Goal: Information Seeking & Learning: Learn about a topic

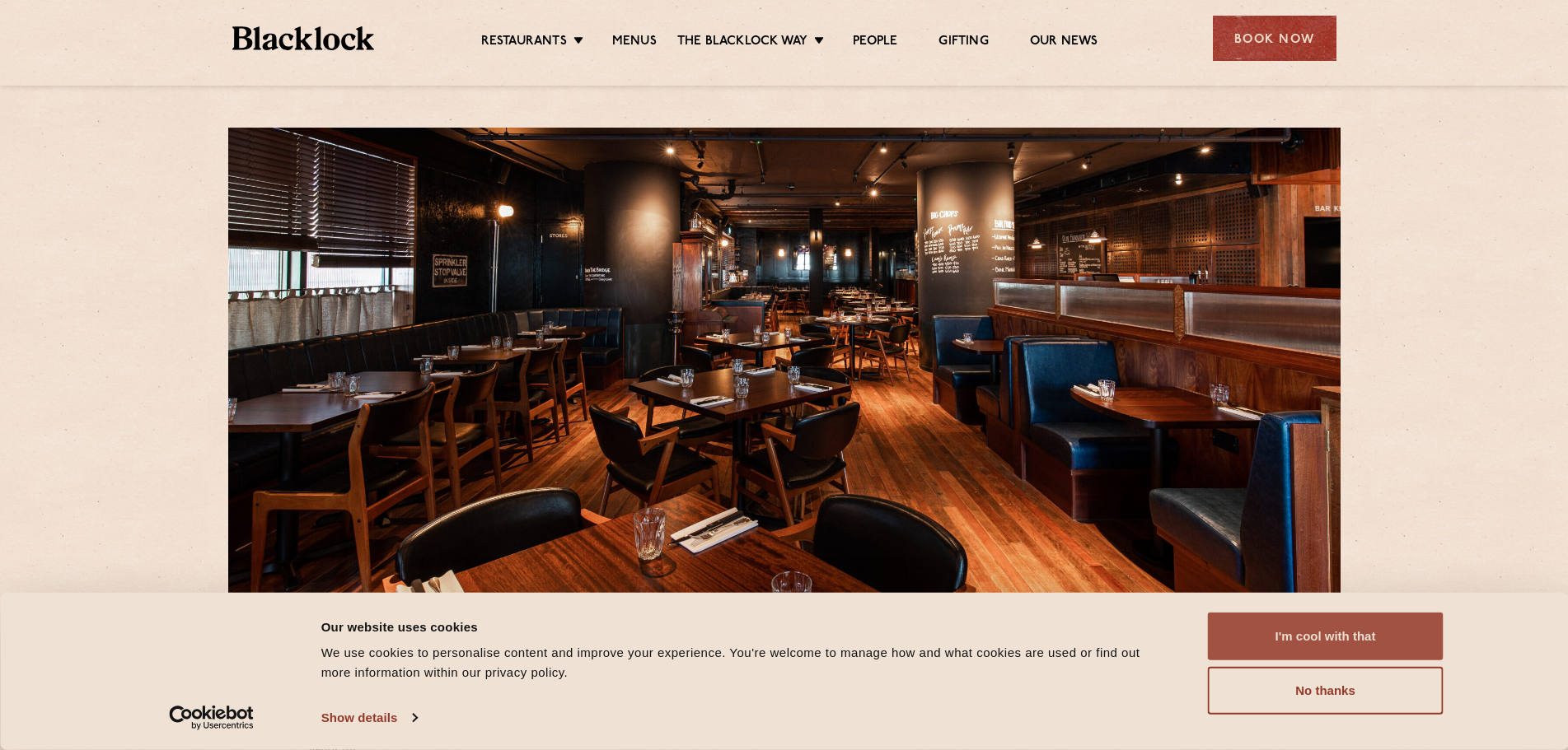
click at [1332, 617] on button "I'm cool with that" at bounding box center [1326, 637] width 236 height 48
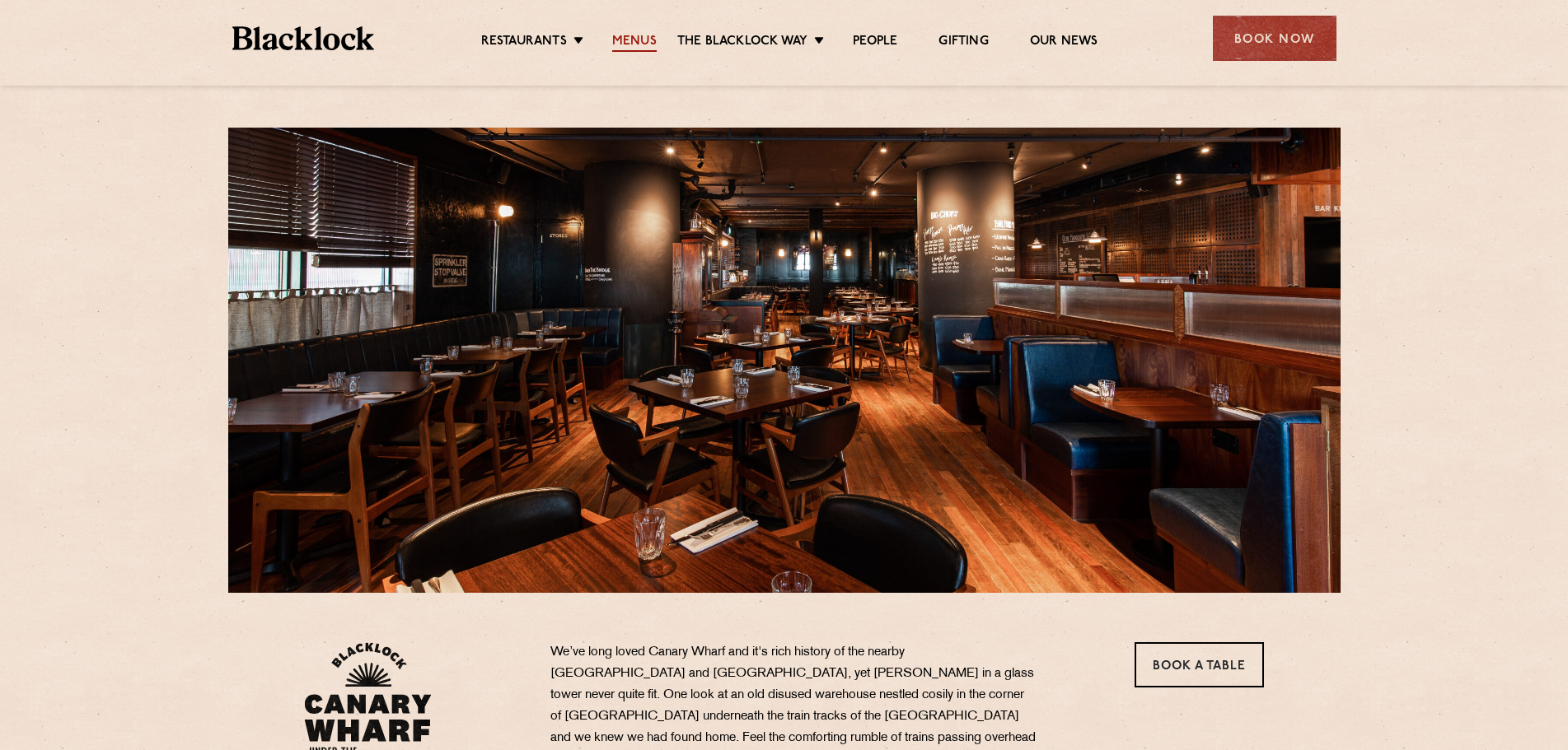
click at [629, 44] on link "Menus" at bounding box center [634, 42] width 44 height 18
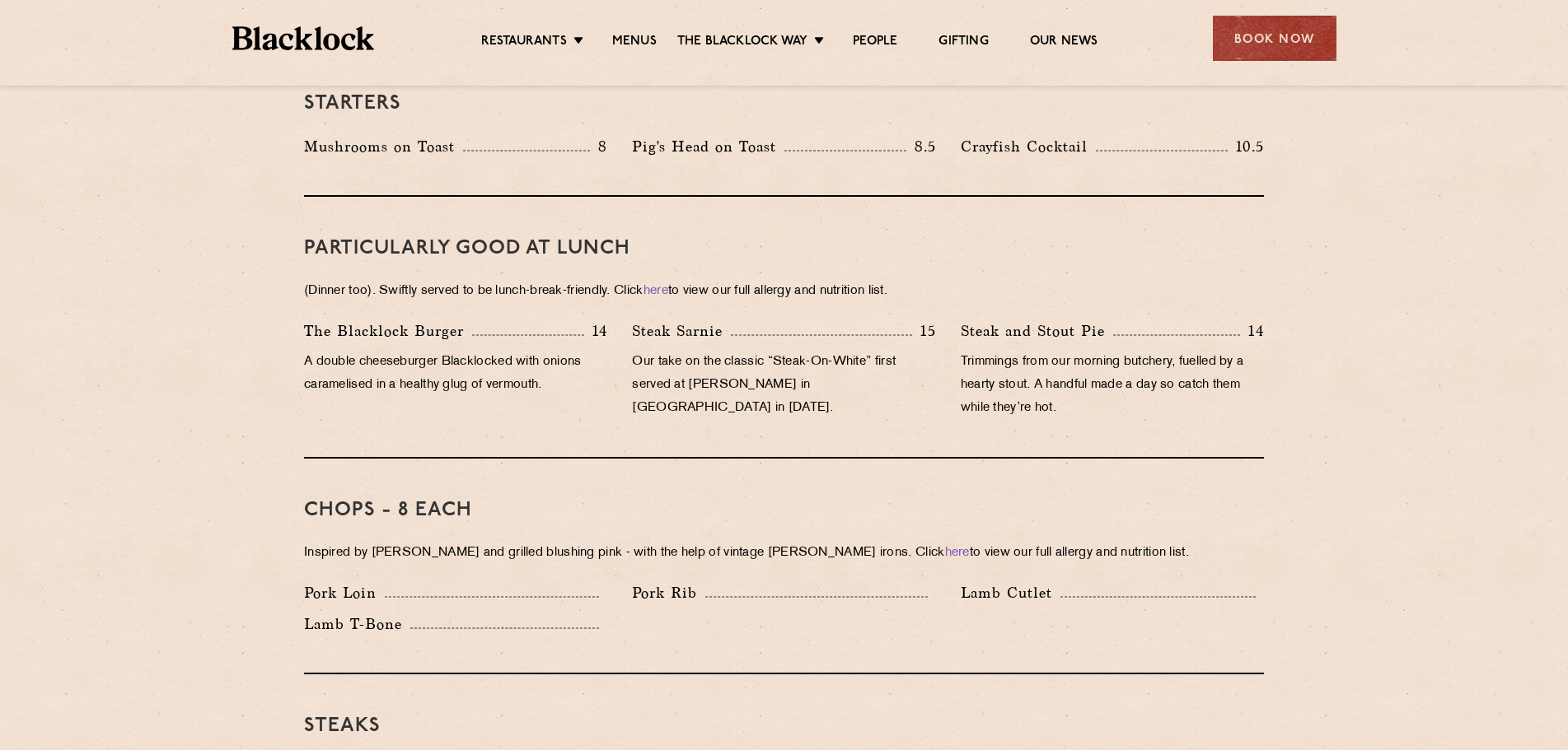
scroll to position [1236, 0]
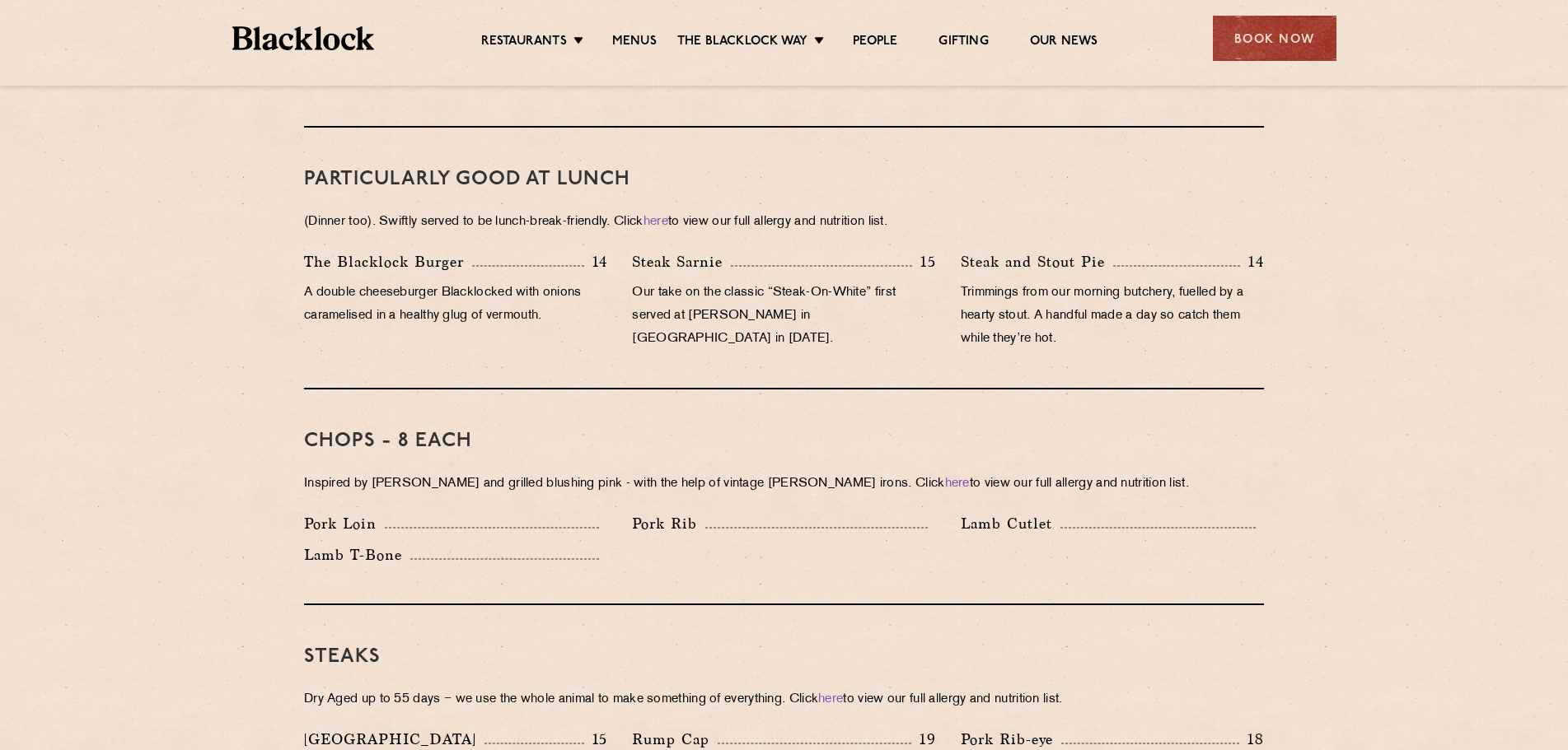
scroll to position [1071, 0]
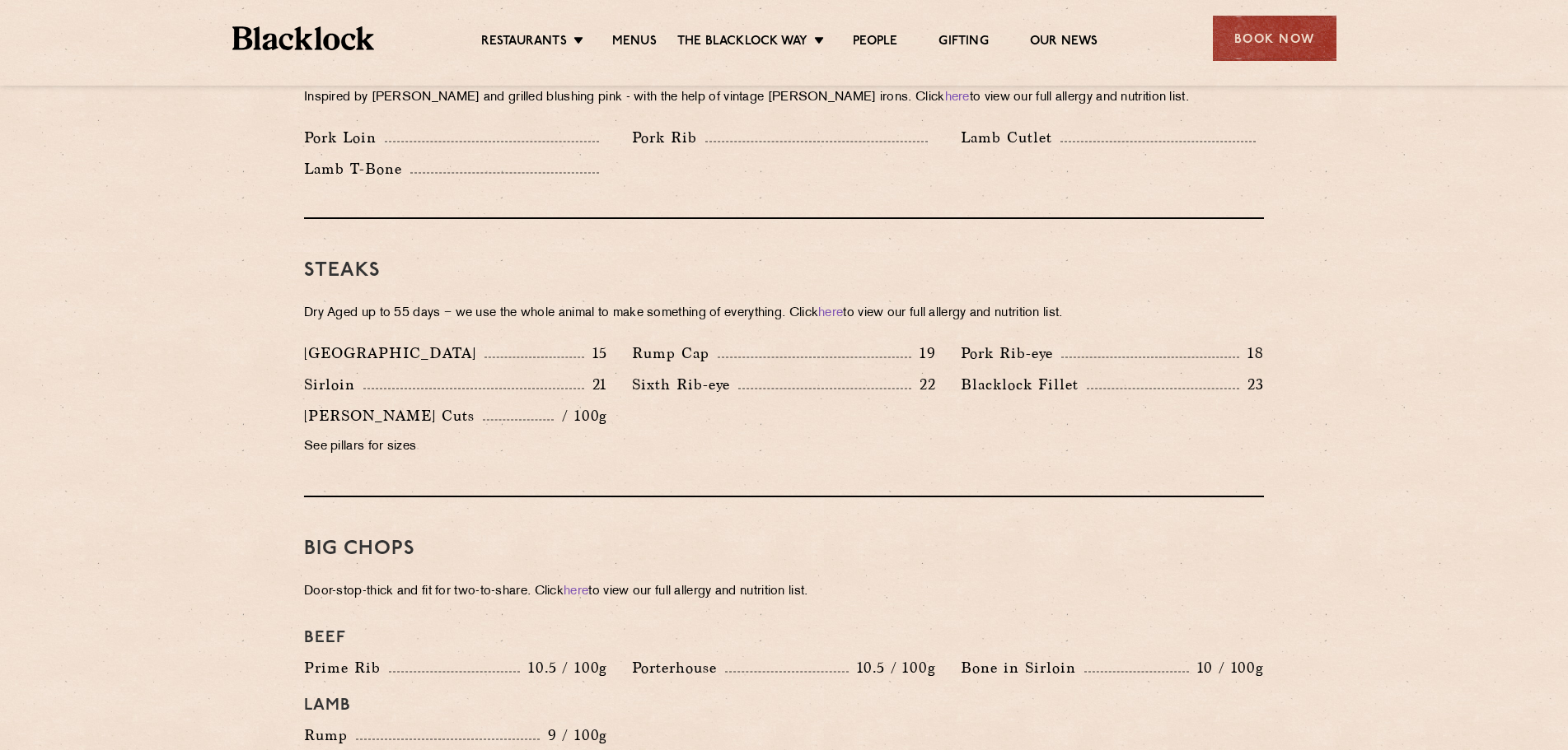
click at [321, 342] on p "Denver" at bounding box center [394, 353] width 180 height 23
copy p "Denver"
click at [609, 415] on div "Butcher's Cuts / 100g See pillars for sizes" at bounding box center [455, 435] width 328 height 62
click at [607, 343] on p "15" at bounding box center [596, 353] width 24 height 21
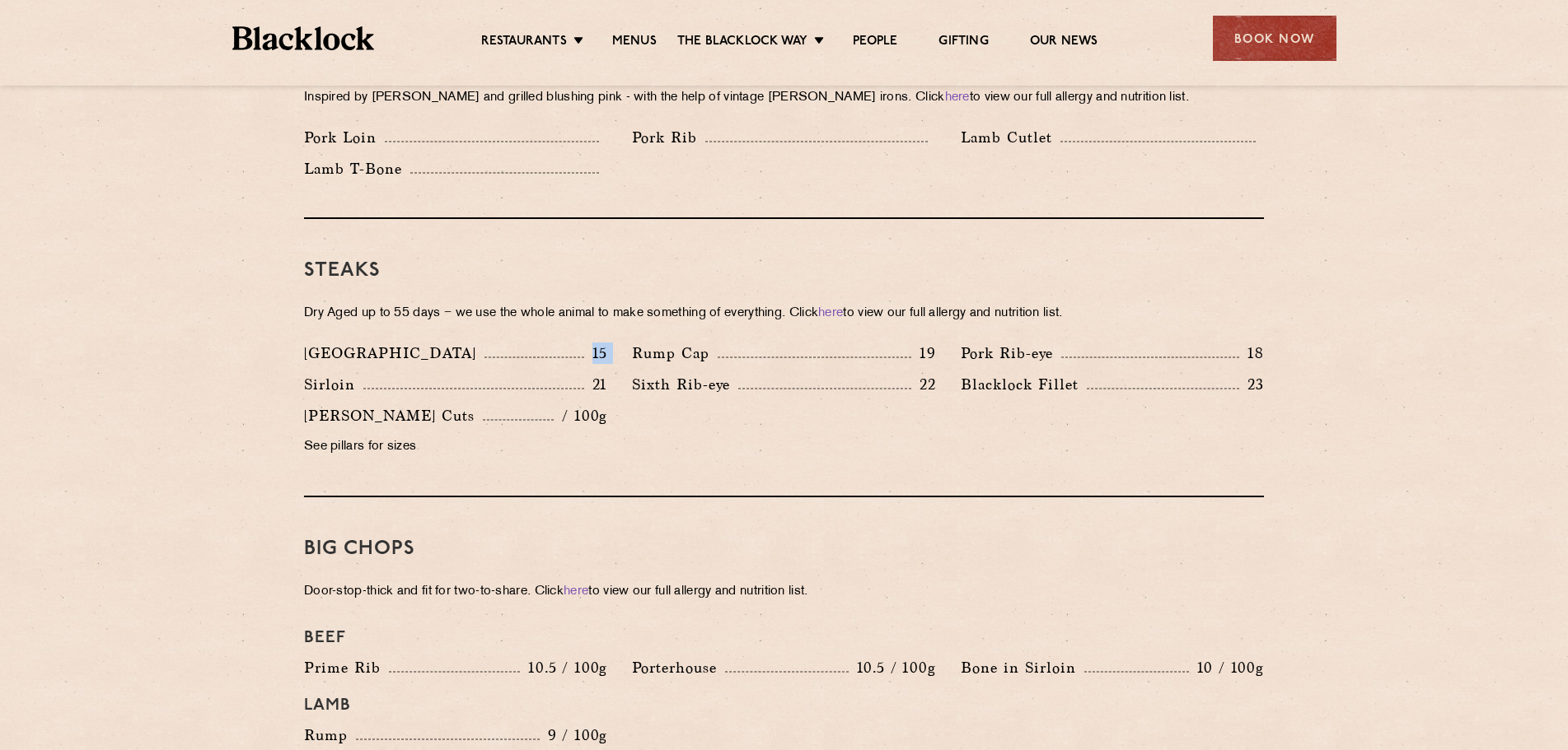
drag, startPoint x: 587, startPoint y: 324, endPoint x: 620, endPoint y: 335, distance: 34.8
click at [620, 342] on div "Denver 15 Rump Cap 19 Pork Rib-eye 18 Sirloin 21 Sixth Rib-eye 22 Blacklock Fil…" at bounding box center [784, 404] width 985 height 125
click at [827, 422] on div "Denver 15 Rump Cap 19 Pork Rib-eye 18 Sirloin 21 Sixth Rib-eye 22 Blacklock Fil…" at bounding box center [784, 404] width 985 height 125
drag, startPoint x: 395, startPoint y: 394, endPoint x: 725, endPoint y: 386, distance: 330.1
click at [693, 388] on div "Denver 15 Rump Cap 19 Pork Rib-eye 18 Sirloin 21 Sixth Rib-eye 22 Blacklock Fil…" at bounding box center [784, 404] width 985 height 125
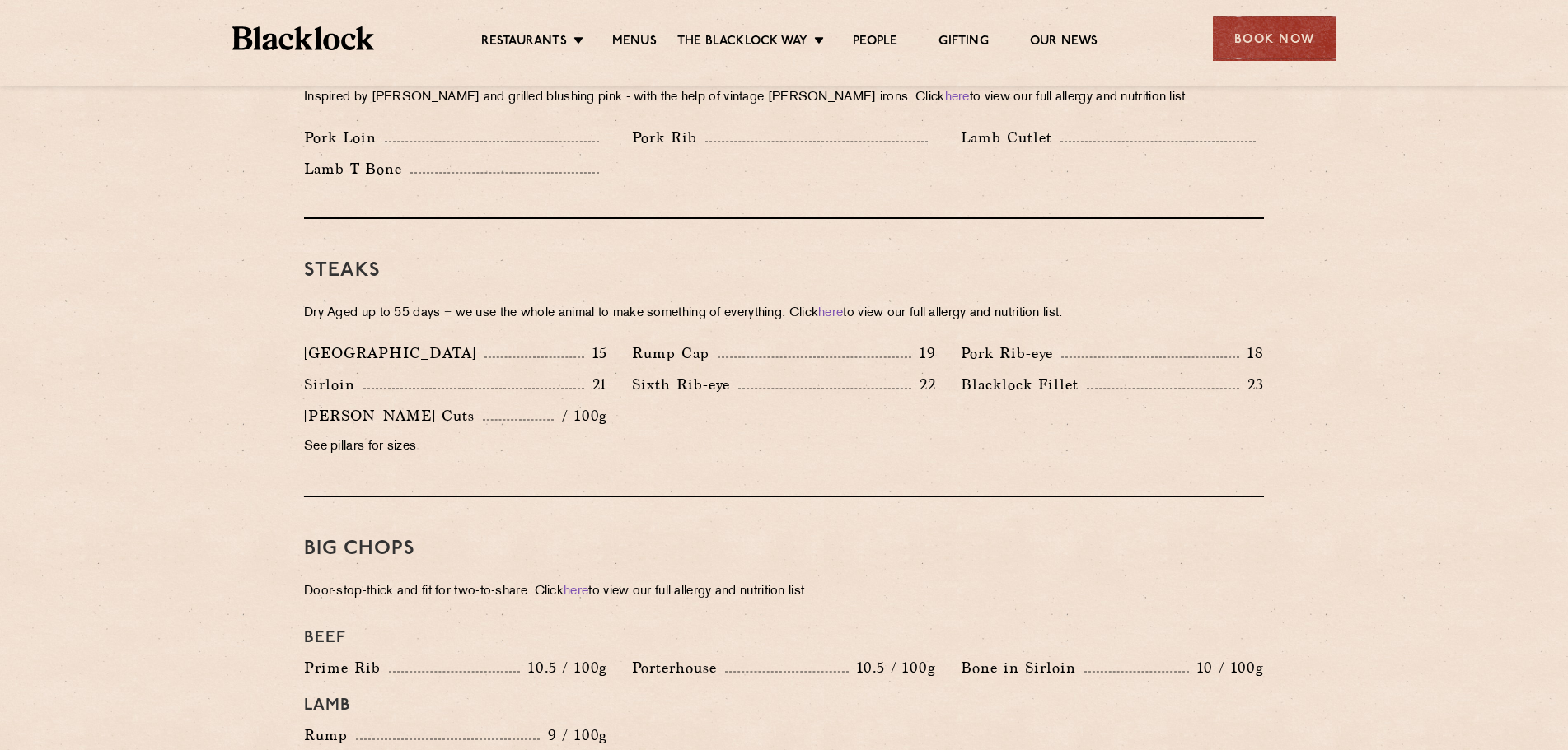
click at [550, 412] on div "Butcher's Cuts / 100g See pillars for sizes" at bounding box center [455, 435] width 328 height 62
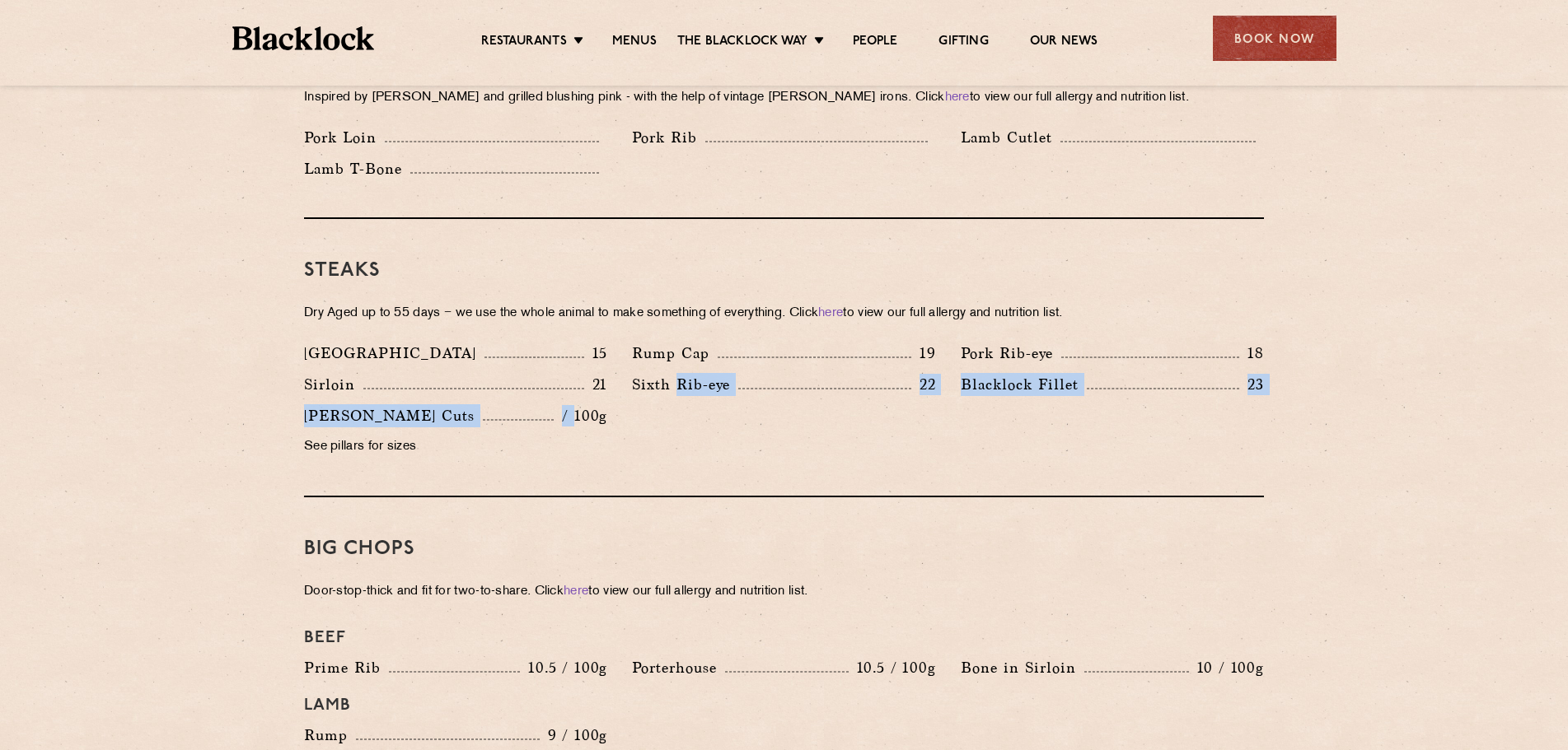
drag, startPoint x: 574, startPoint y: 389, endPoint x: 679, endPoint y: 385, distance: 105.1
click at [679, 385] on div "Denver 15 Rump Cap 19 Pork Rib-eye 18 Sirloin 21 Sixth Rib-eye 22 Blacklock Fil…" at bounding box center [784, 404] width 985 height 125
click at [674, 414] on div "Denver 15 Rump Cap 19 Pork Rib-eye 18 Sirloin 21 Sixth Rib-eye 22 Blacklock Fil…" at bounding box center [784, 404] width 985 height 125
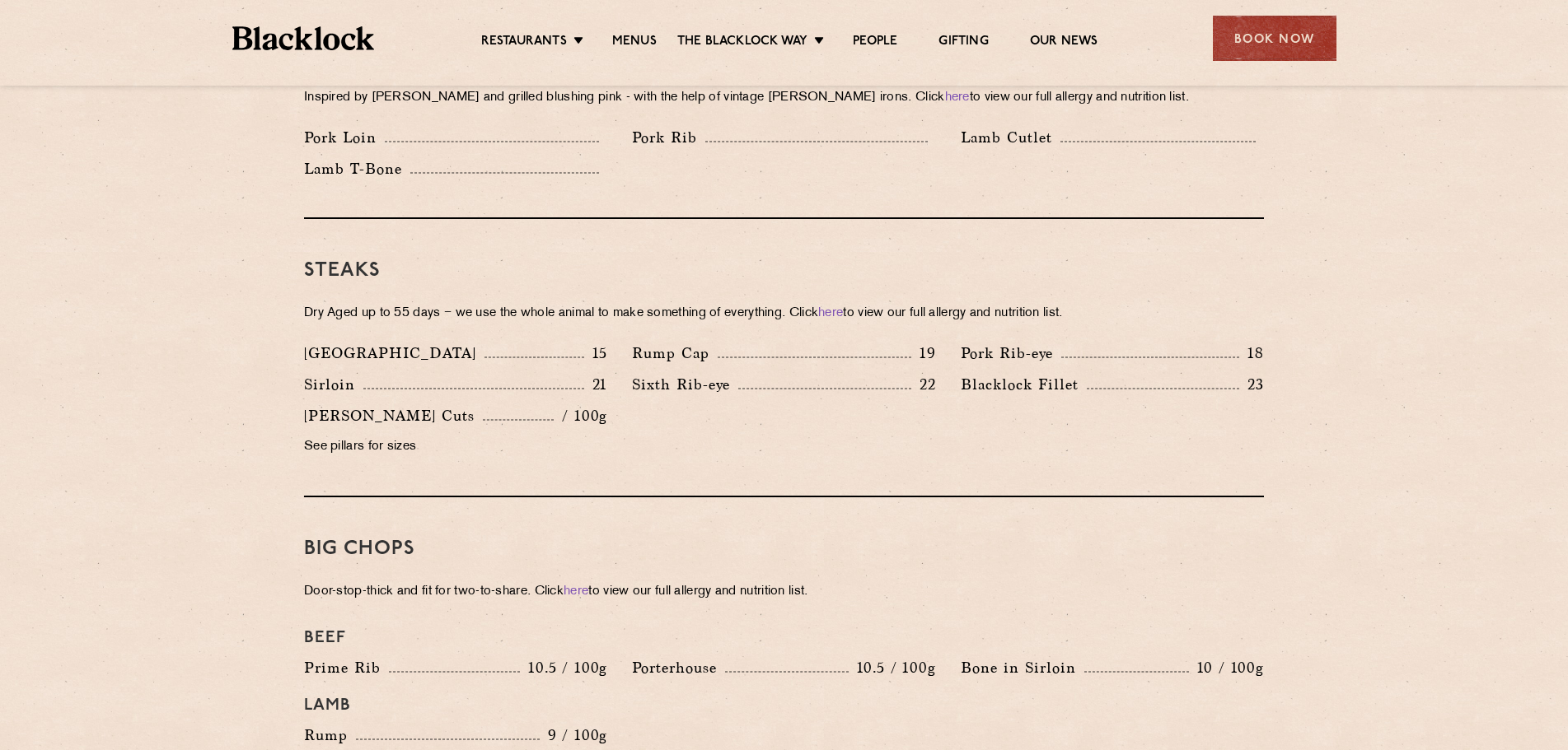
drag, startPoint x: 764, startPoint y: 572, endPoint x: 784, endPoint y: 587, distance: 25.0
click at [763, 580] on p "Door-stop-thick and fit for two-to-share. Click here to view our full allergy a…" at bounding box center [784, 592] width 960 height 23
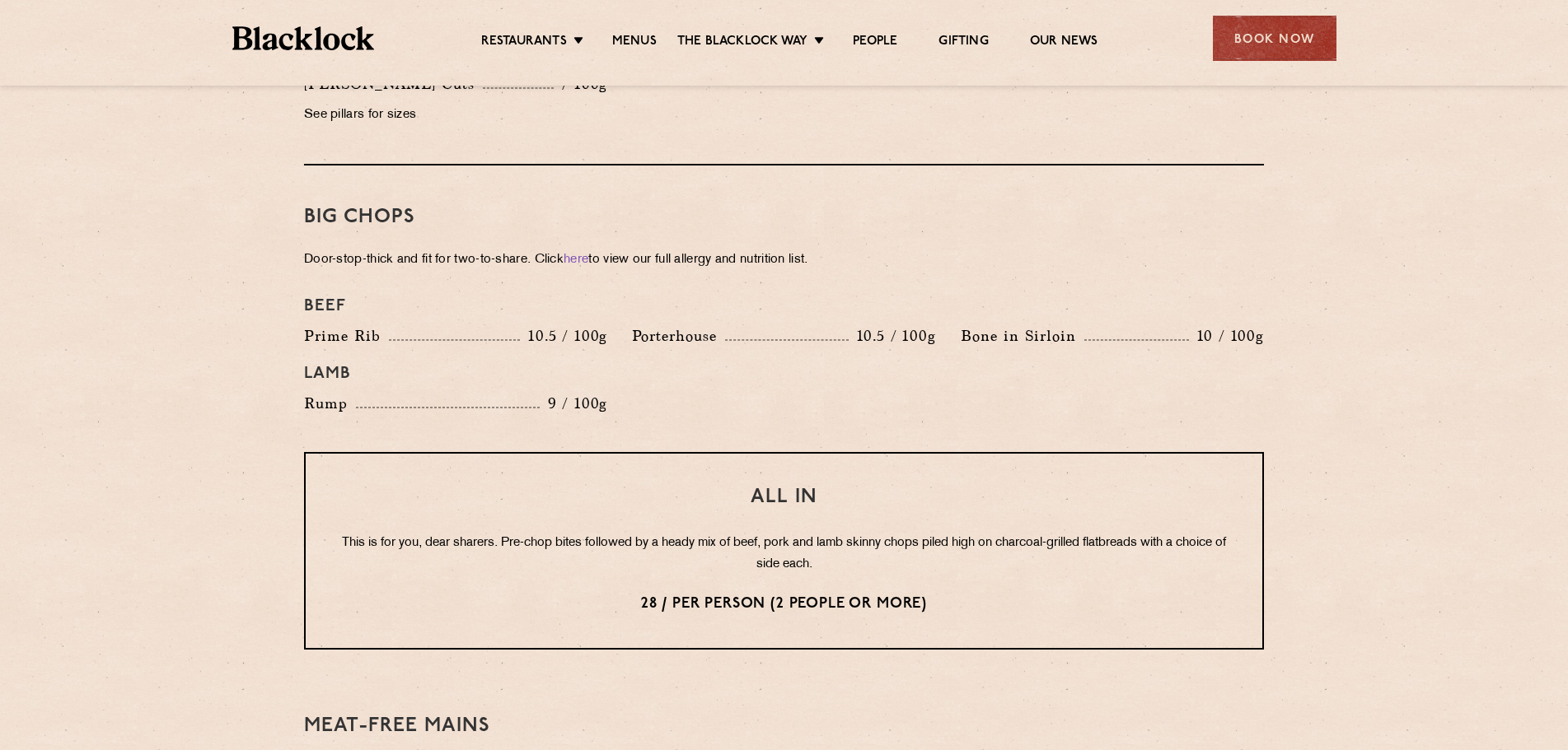
scroll to position [1730, 0]
drag, startPoint x: 562, startPoint y: 313, endPoint x: 624, endPoint y: 329, distance: 64.0
click at [619, 329] on div "Prime Rib 10.5 / 100g" at bounding box center [455, 342] width 328 height 32
click at [670, 372] on div "Beef Prime Rib 10.5 / 100g Porterhouse 10.5 / 100g Bone in Sirloin 10 / 100g La…" at bounding box center [784, 358] width 985 height 135
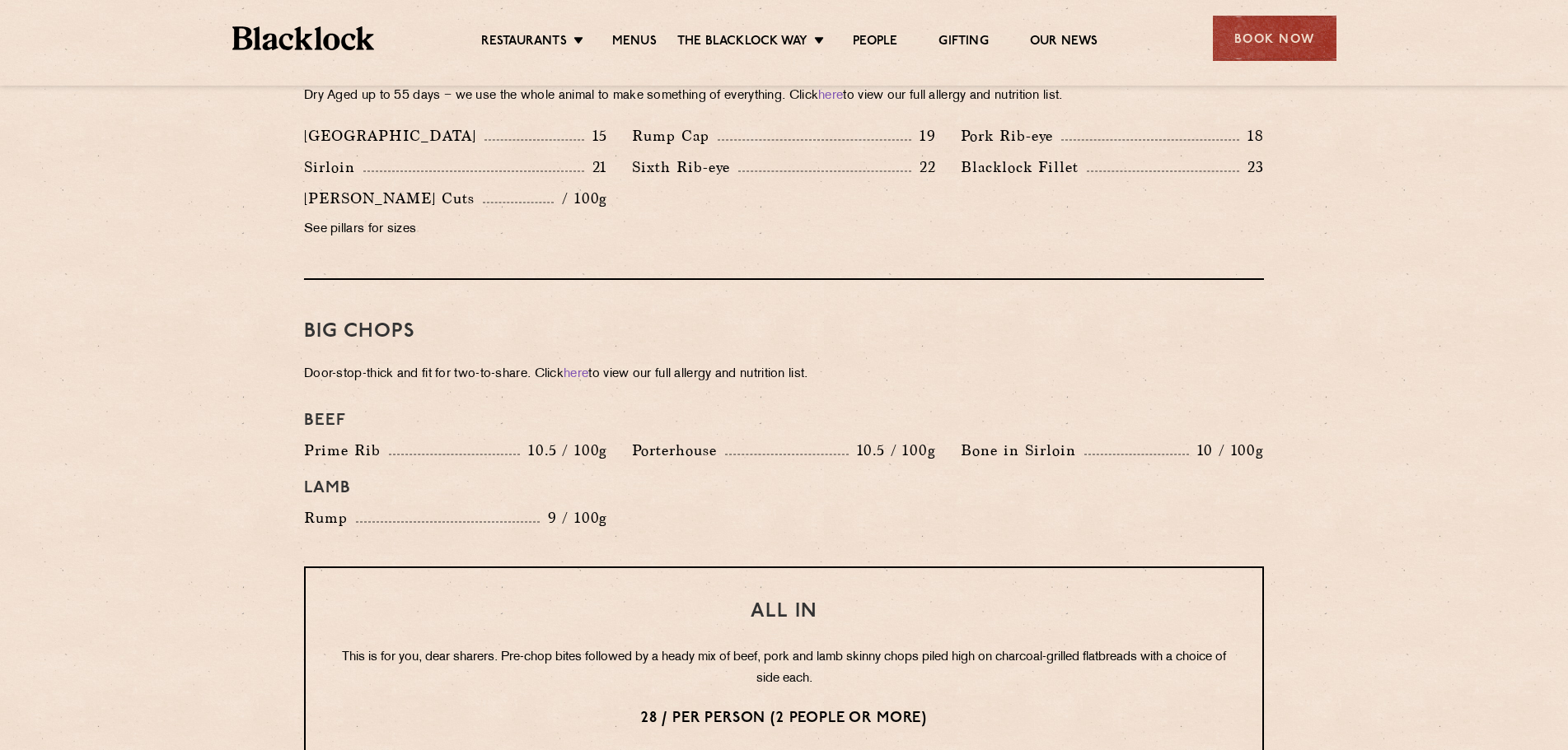
scroll to position [1483, 0]
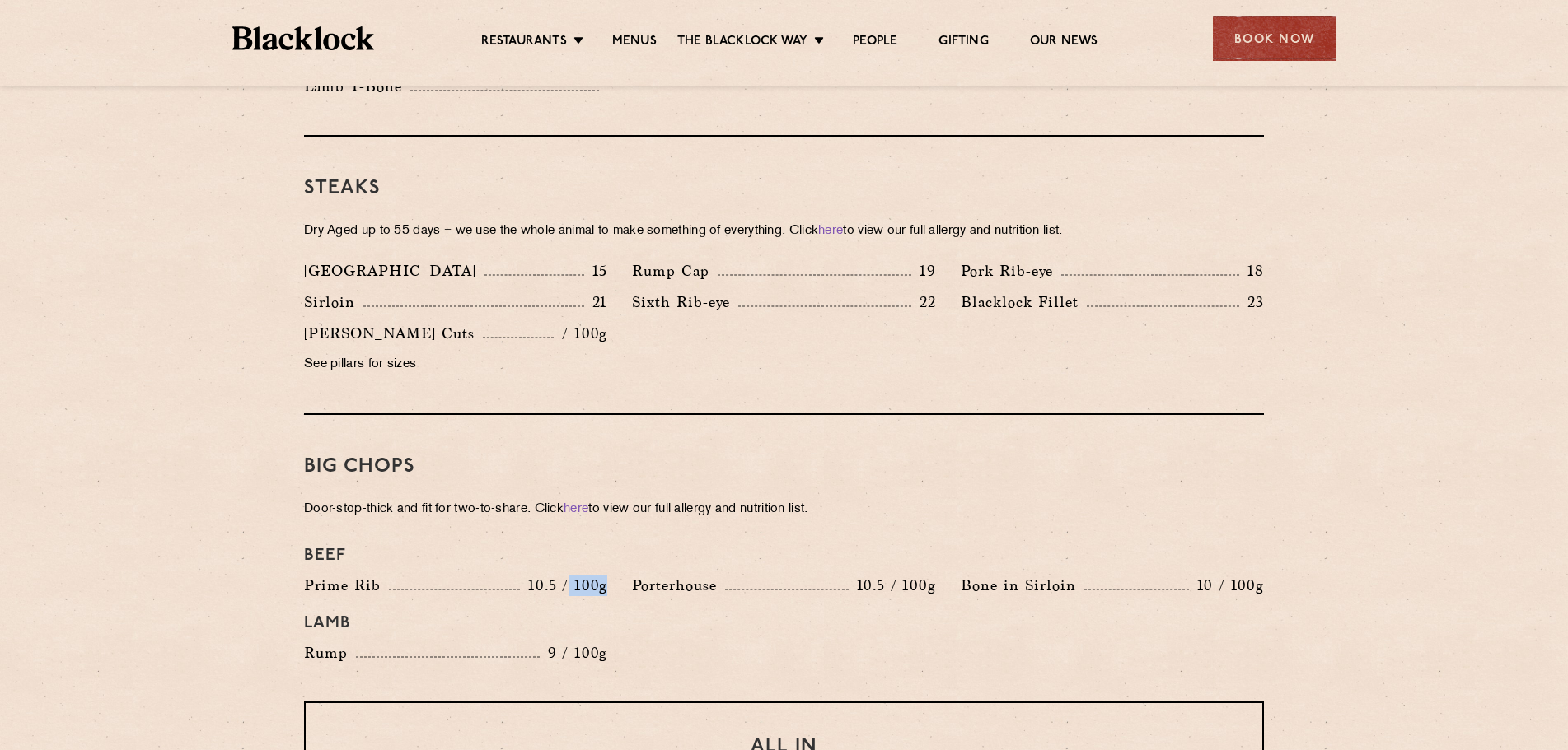
drag, startPoint x: 572, startPoint y: 570, endPoint x: 612, endPoint y: 580, distance: 41.2
click at [612, 580] on div "Prime Rib 10.5 / 100g" at bounding box center [455, 589] width 328 height 32
click at [611, 614] on h4 "Lamb" at bounding box center [784, 624] width 960 height 20
drag, startPoint x: 594, startPoint y: 248, endPoint x: 627, endPoint y: 260, distance: 35.1
click at [627, 260] on div "Denver 15 Rump Cap 19 Pork Rib-eye 18 Sirloin 21 Sixth Rib-eye 22 Blacklock Fil…" at bounding box center [784, 322] width 985 height 125
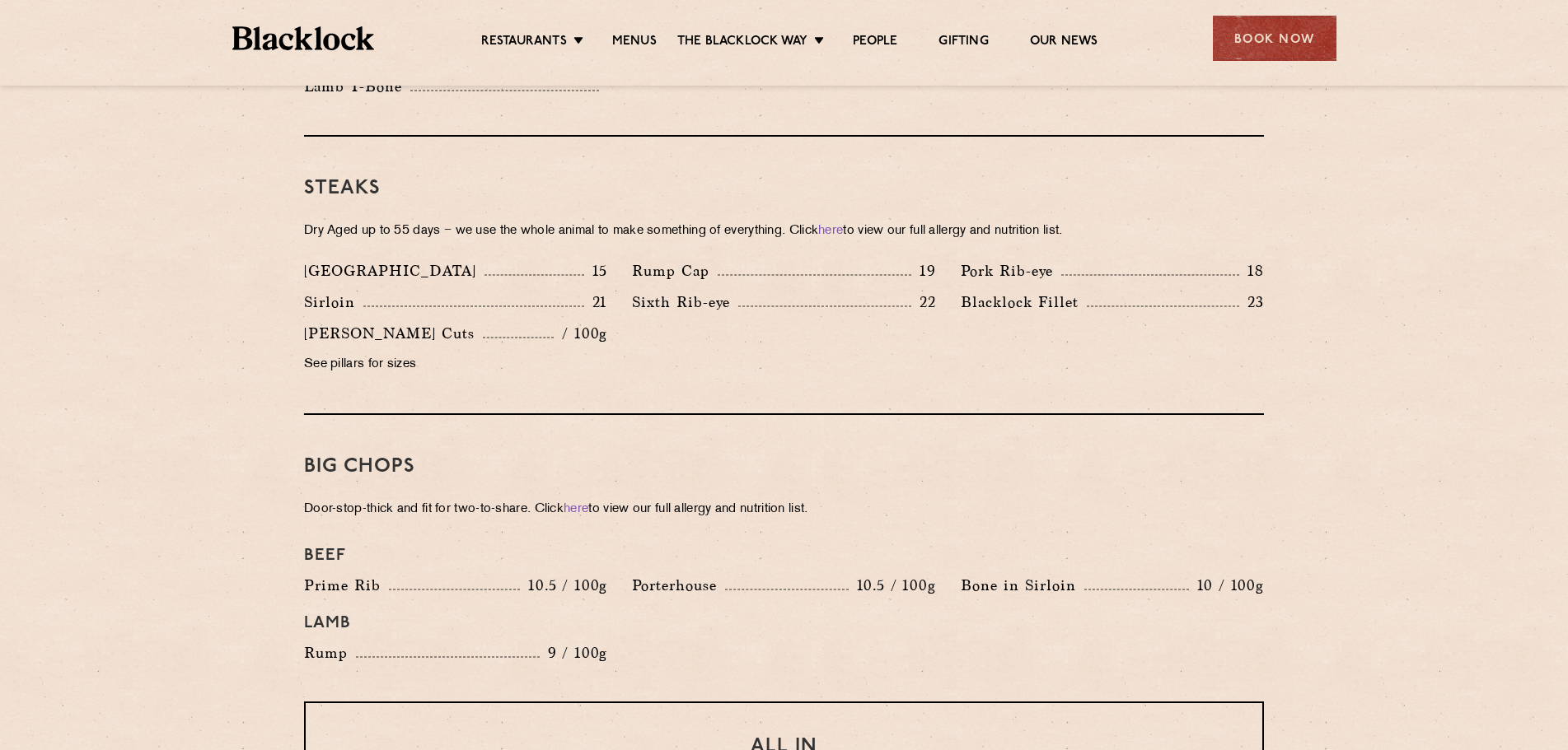
drag, startPoint x: 648, startPoint y: 318, endPoint x: 657, endPoint y: 332, distance: 16.6
click at [648, 319] on div "Denver 15 Rump Cap 19 Pork Rib-eye 18 Sirloin 21 Sixth Rib-eye 22 Blacklock Fil…" at bounding box center [784, 322] width 985 height 125
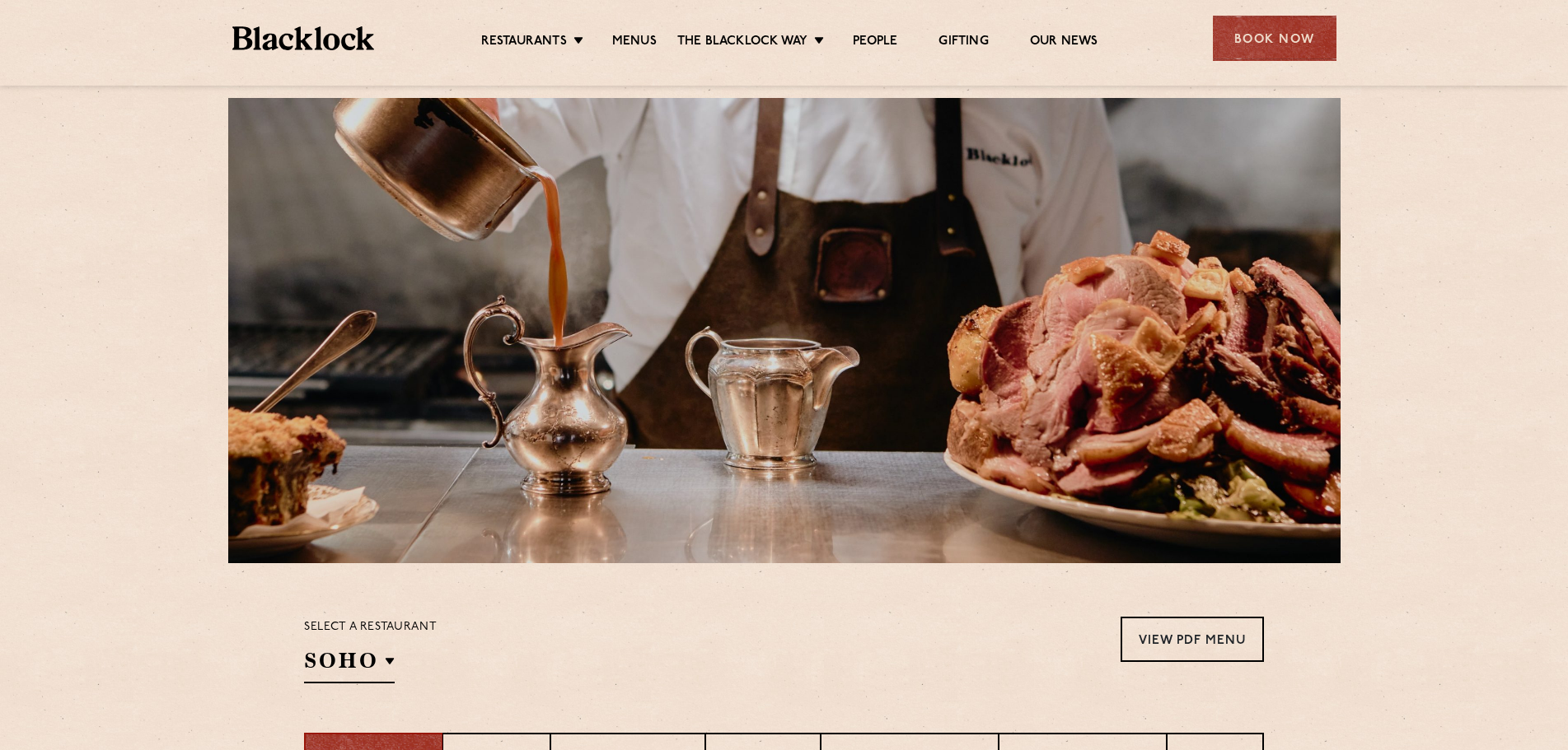
scroll to position [0, 0]
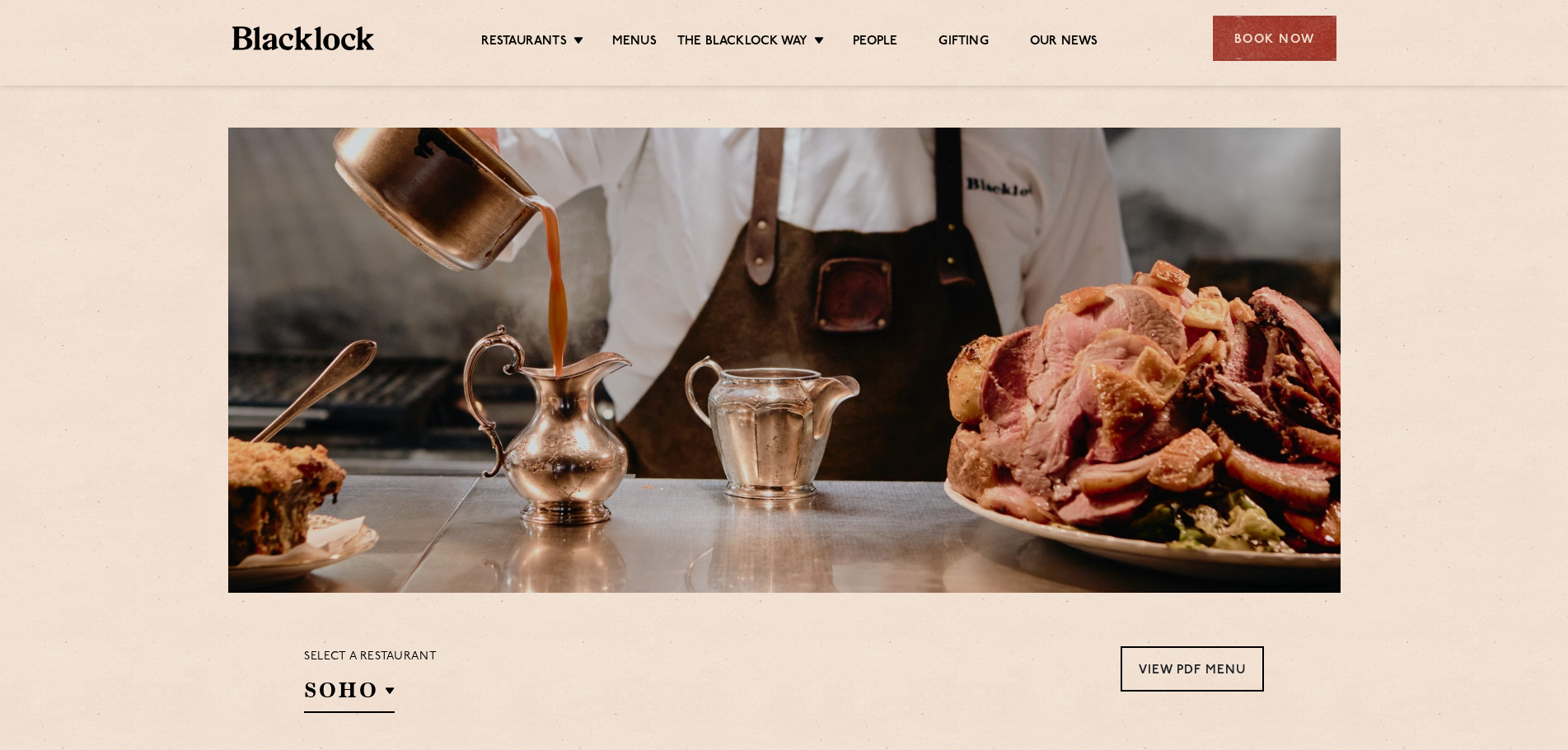
click at [235, 30] on img at bounding box center [304, 38] width 143 height 24
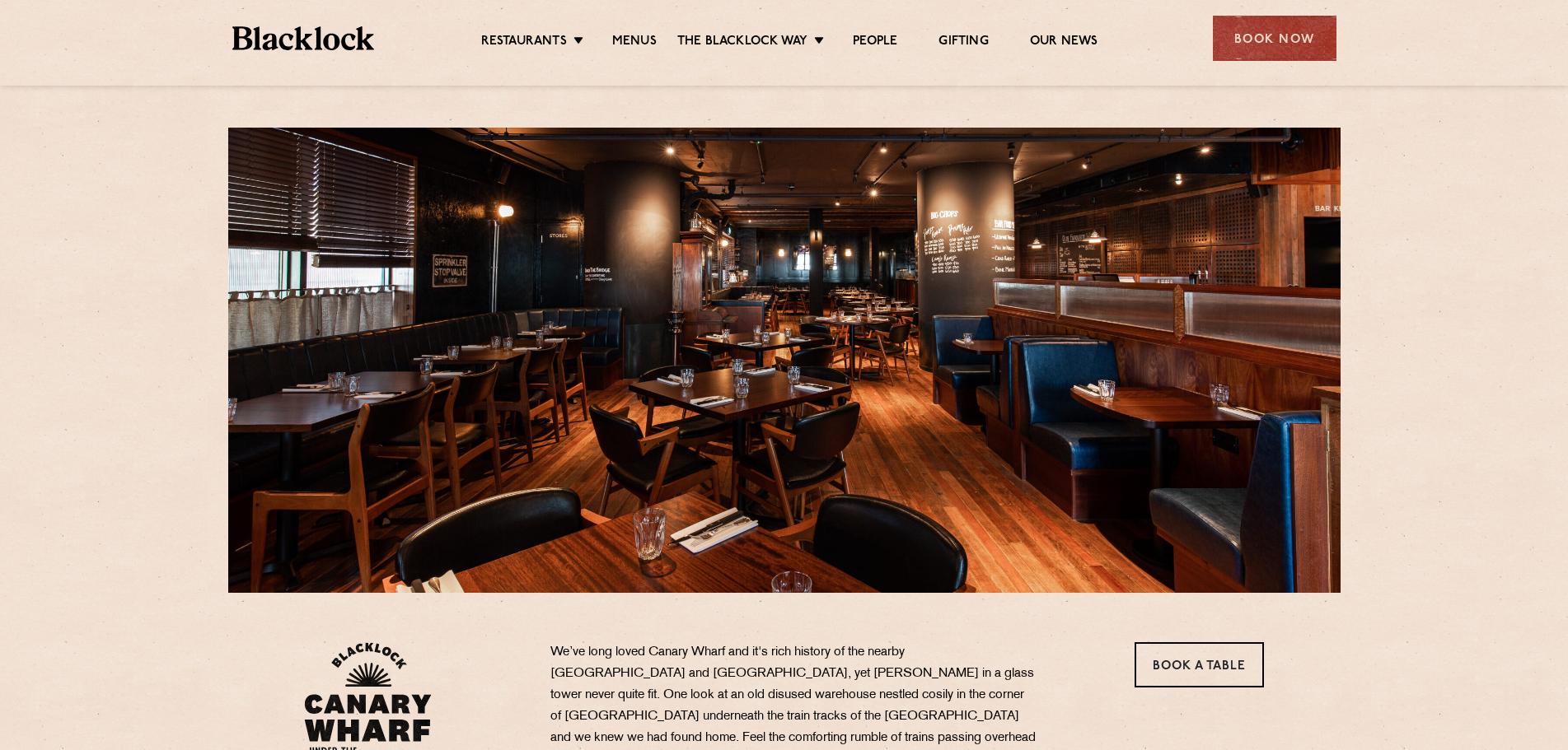
click at [950, 235] on div at bounding box center [784, 360] width 1112 height 466
click at [626, 45] on link "Menus" at bounding box center [634, 42] width 44 height 18
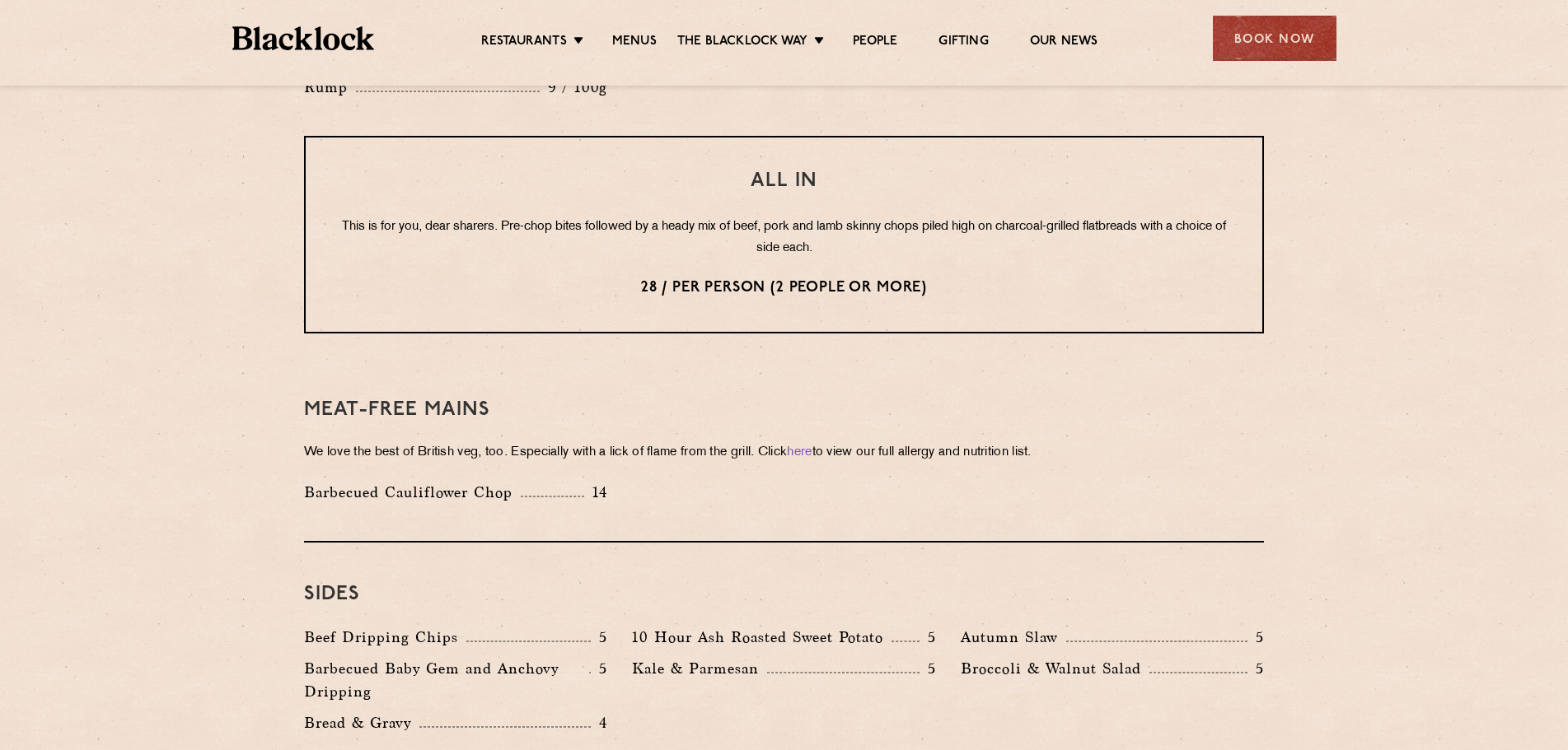
scroll to position [2059, 0]
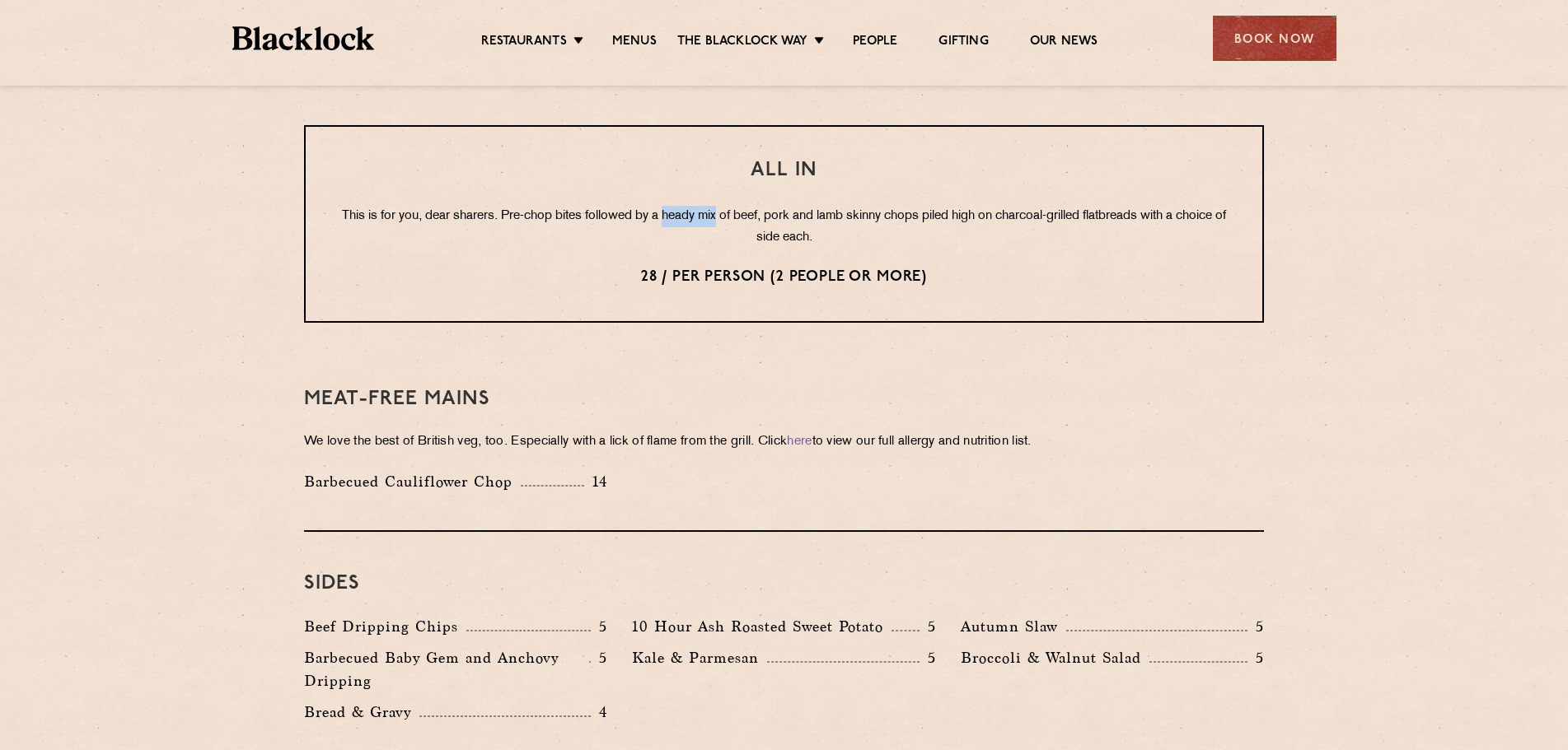
drag, startPoint x: 685, startPoint y: 192, endPoint x: 739, endPoint y: 190, distance: 54.0
click at [739, 206] on p "This is for you, dear sharers. Pre-chop bites followed by a heady mix of beef, …" at bounding box center [784, 227] width 891 height 43
drag, startPoint x: 761, startPoint y: 201, endPoint x: 761, endPoint y: 212, distance: 11.0
click at [761, 212] on p "This is for you, dear sharers. Pre-chop bites followed by a heady mix of beef, …" at bounding box center [784, 227] width 891 height 43
click at [774, 221] on p "This is for you, dear sharers. Pre-chop bites followed by a heady mix of beef, …" at bounding box center [784, 227] width 891 height 43
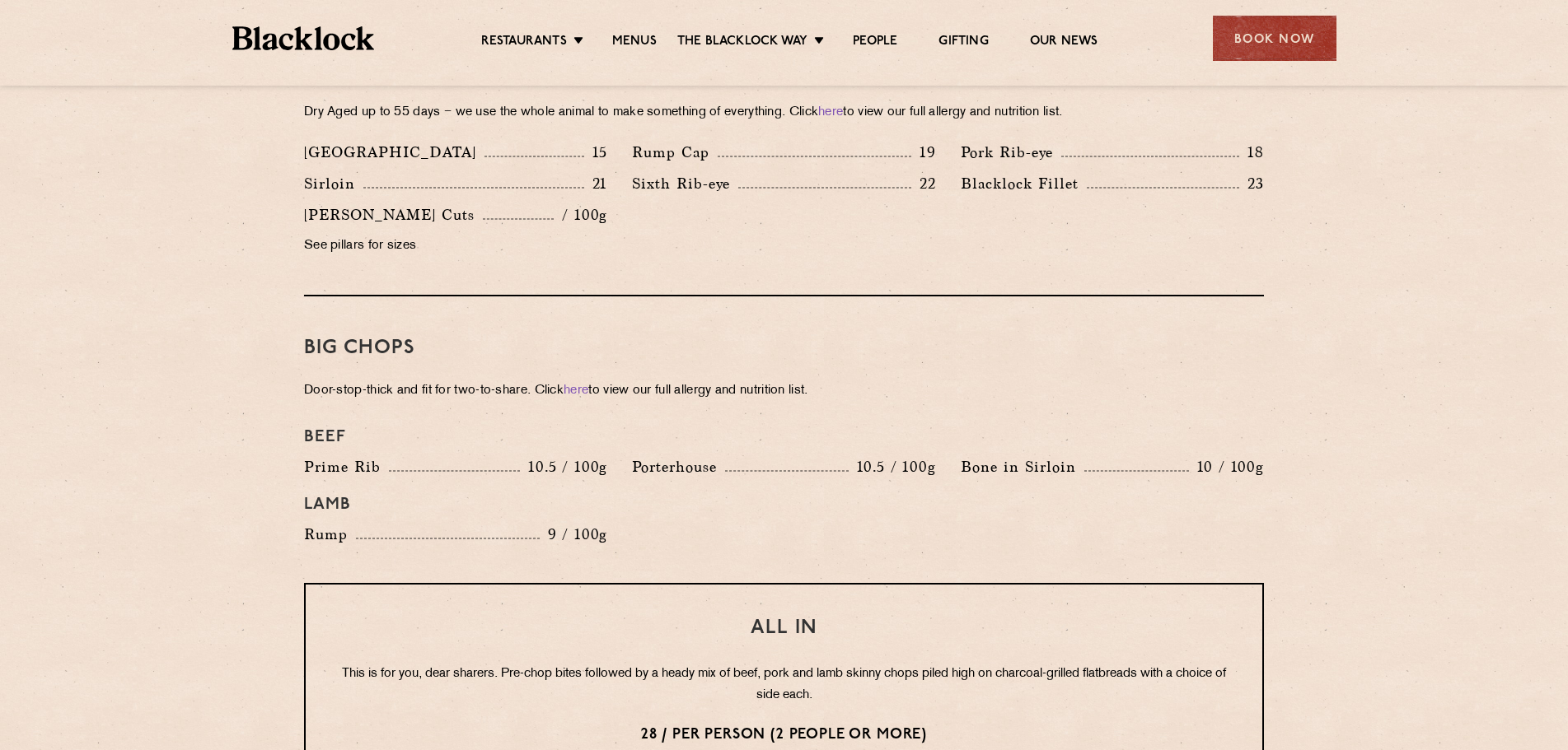
scroll to position [1812, 0]
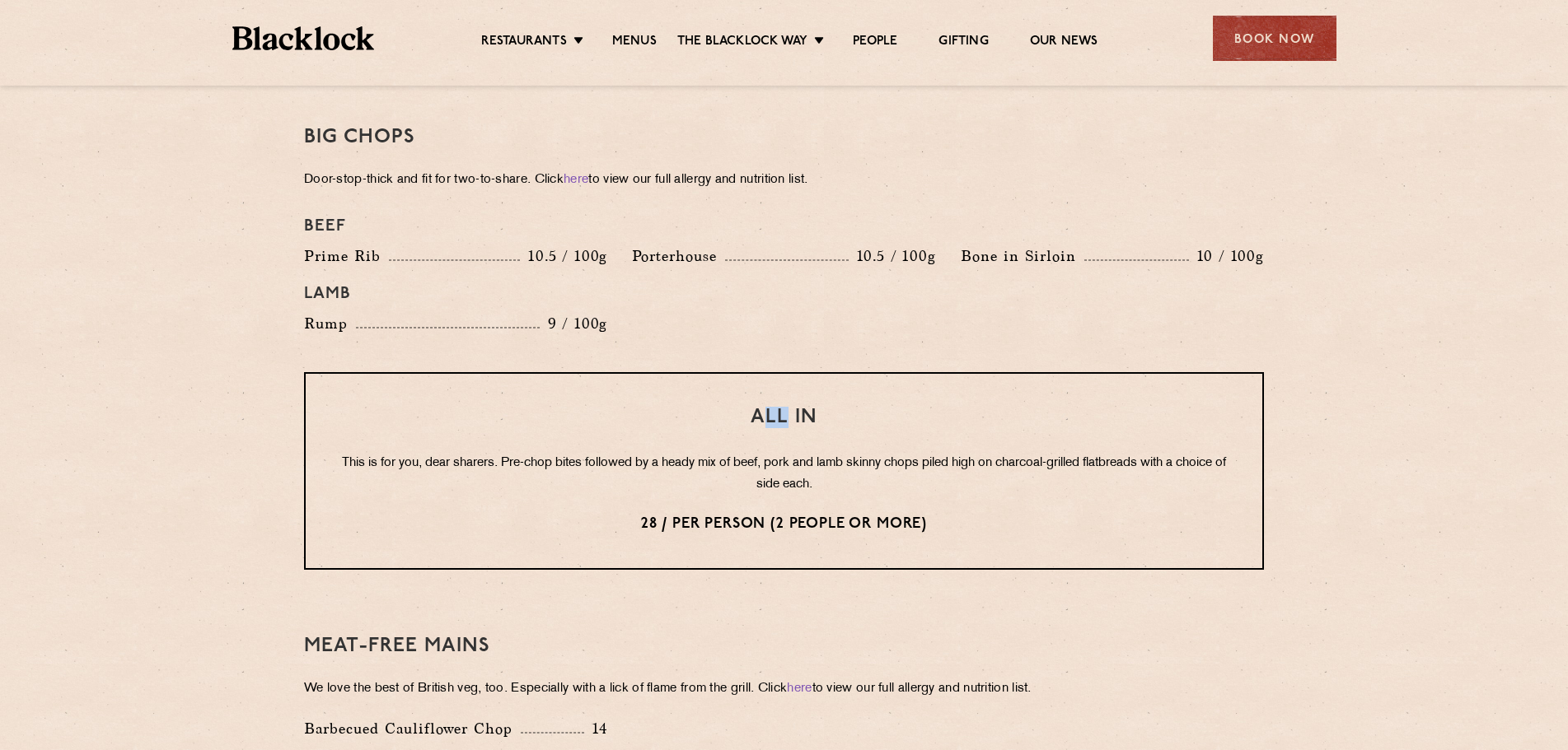
drag, startPoint x: 767, startPoint y: 375, endPoint x: 783, endPoint y: 383, distance: 17.9
click at [784, 387] on div "All In This is for you, dear sharers. Pre-chop bites followed by a heady mix of…" at bounding box center [784, 471] width 960 height 197
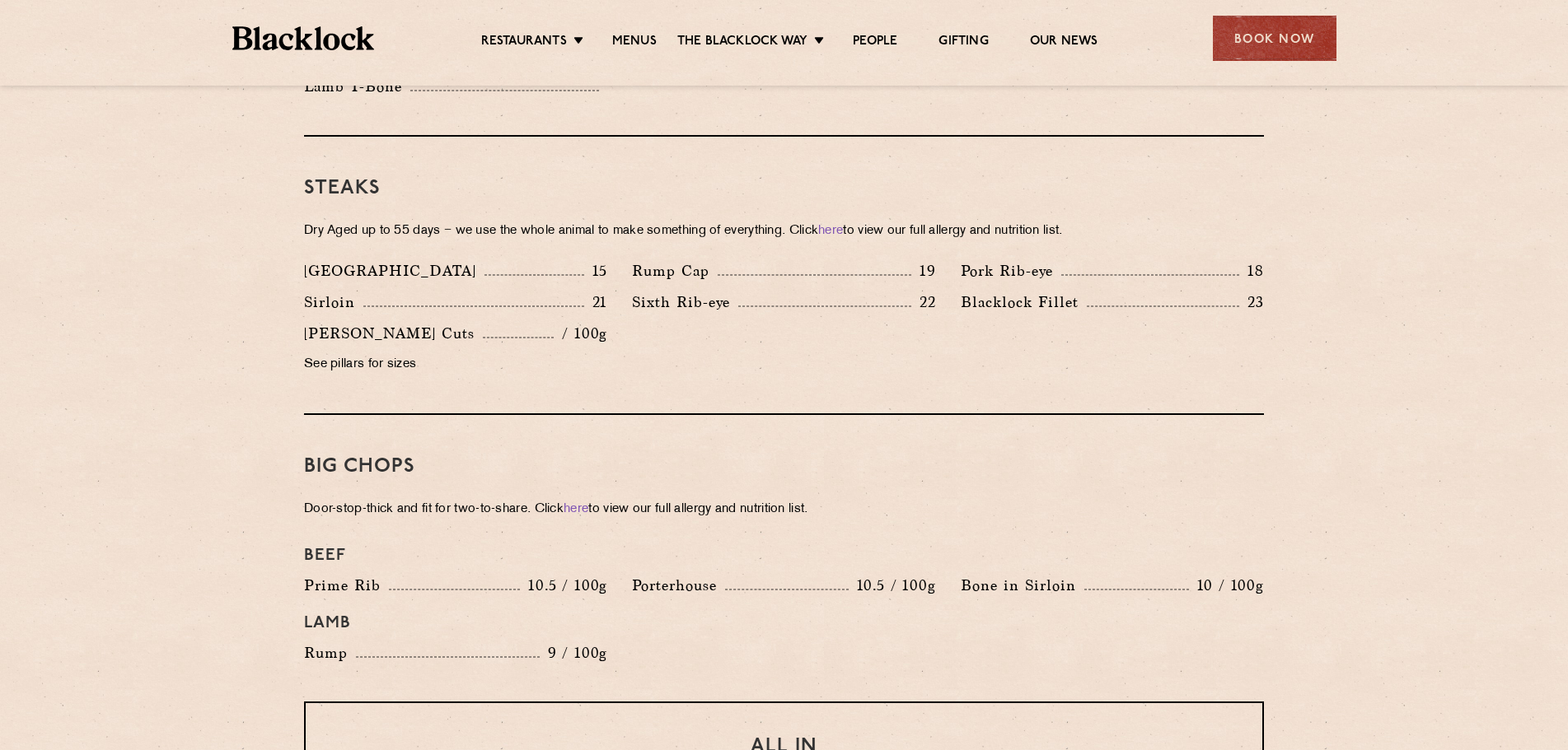
click at [241, 589] on section "Pre Chop Bites Blacklock Potted Meats & Kimchi 2 Egg & Anchovy 2 Cheese & Pickl…" at bounding box center [784, 519] width 1568 height 2348
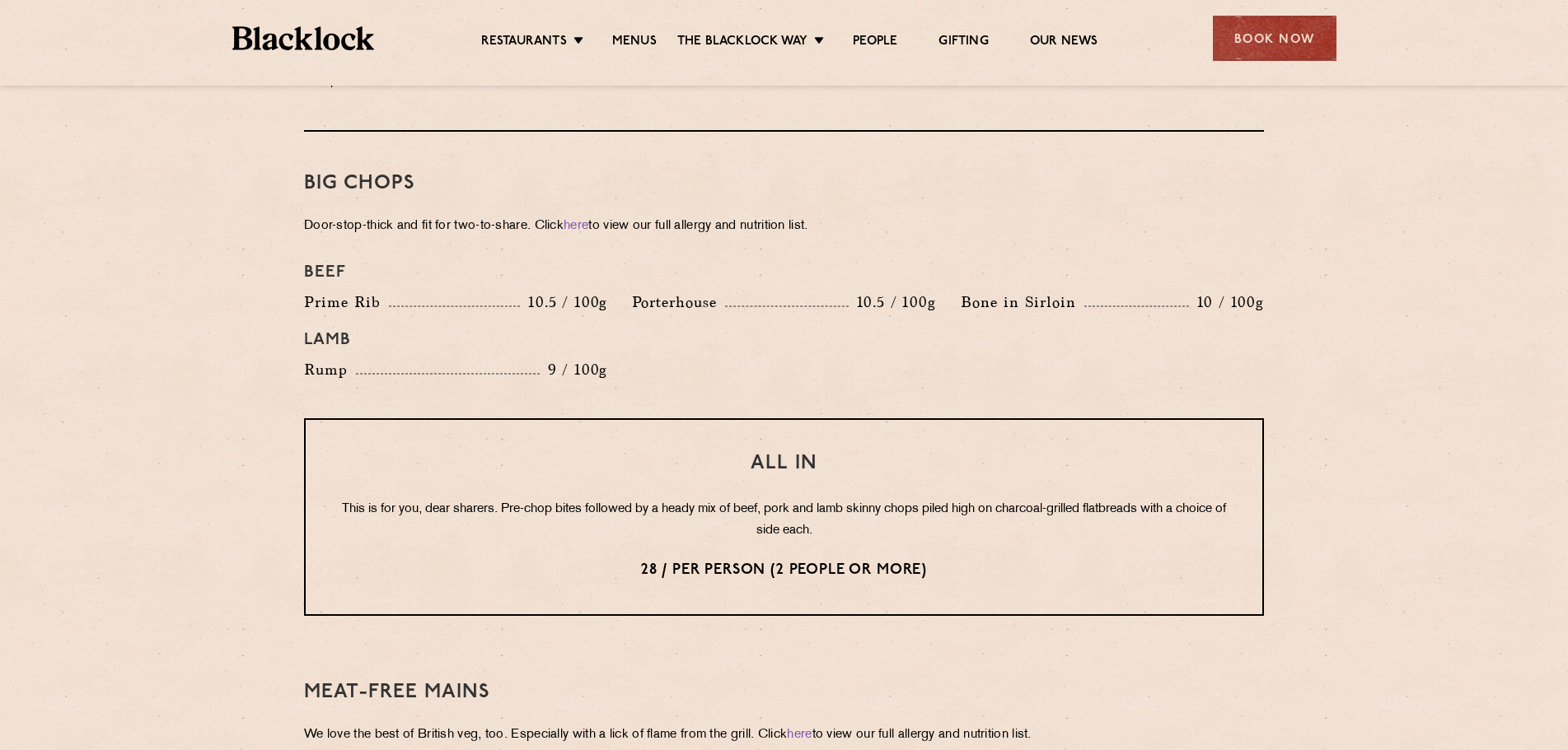
scroll to position [1895, 0]
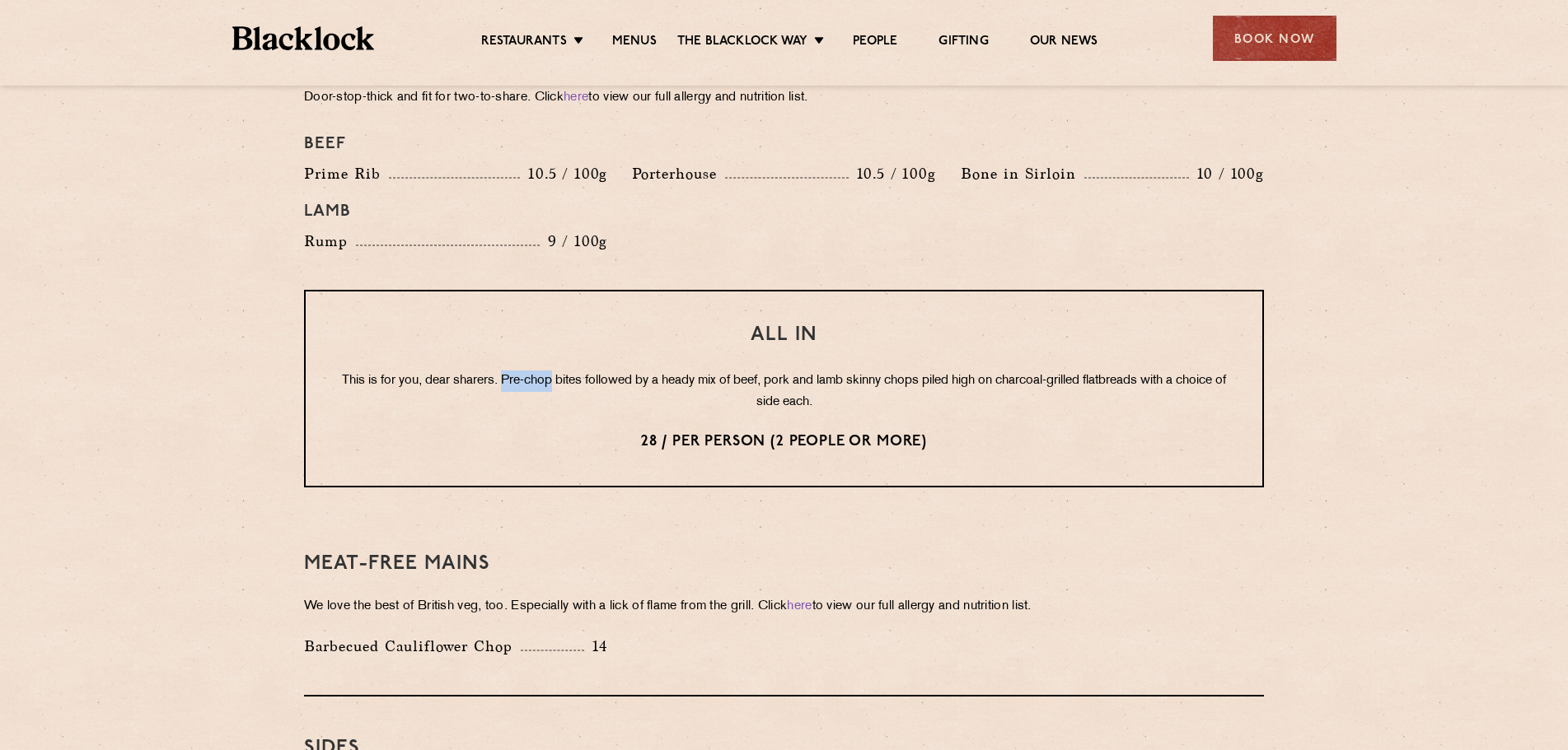
drag, startPoint x: 521, startPoint y: 357, endPoint x: 572, endPoint y: 353, distance: 51.2
click at [572, 371] on p "This is for you, dear sharers. Pre-chop bites followed by a heady mix of beef, …" at bounding box center [784, 392] width 891 height 43
click at [557, 346] on div "All In This is for you, dear sharers. Pre-chop bites followed by a heady mix of…" at bounding box center [784, 389] width 960 height 197
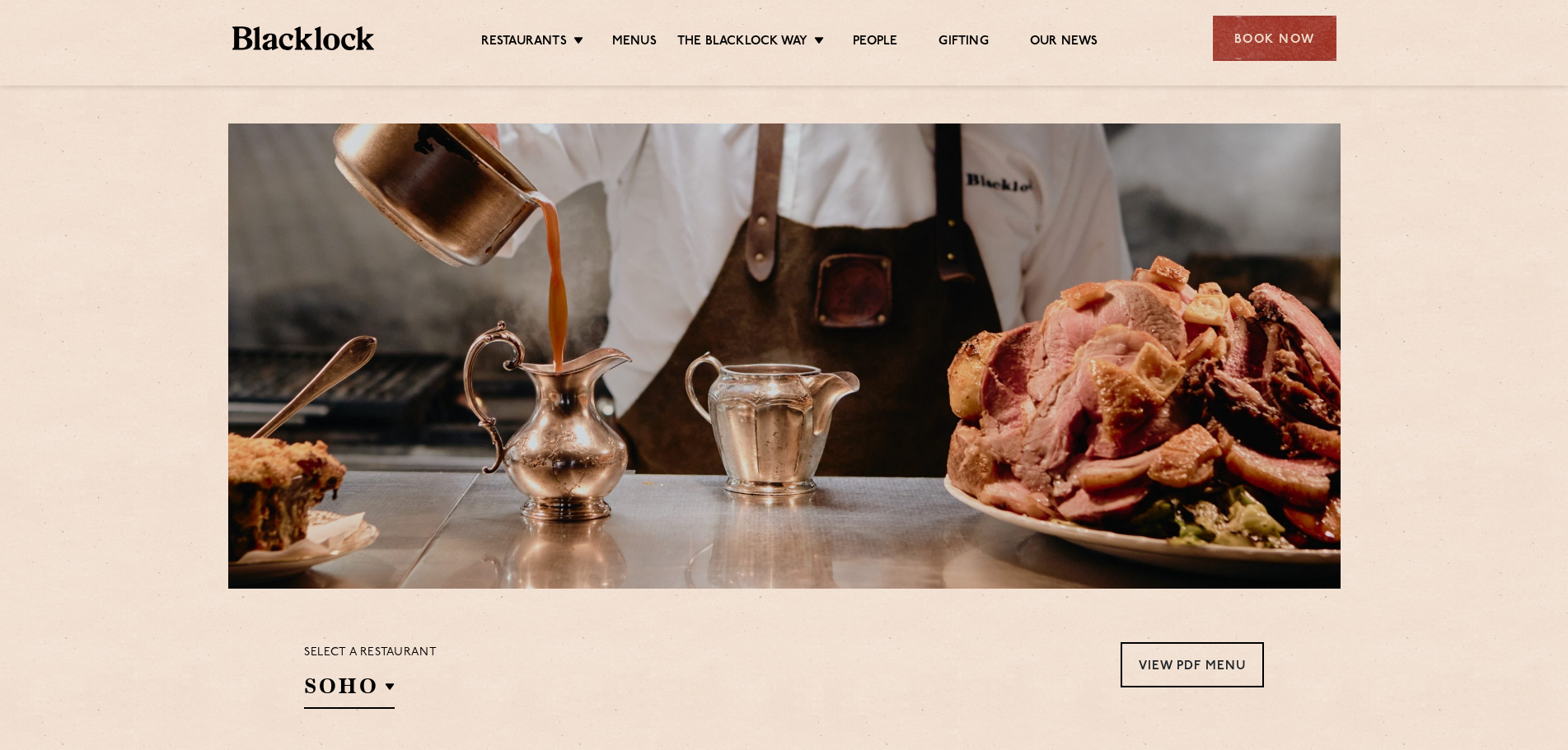
scroll to position [0, 0]
